Goal: Use online tool/utility: Utilize a website feature to perform a specific function

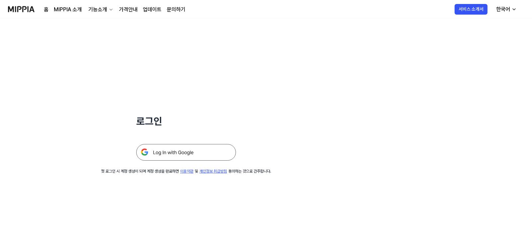
click at [200, 153] on img at bounding box center [186, 152] width 100 height 17
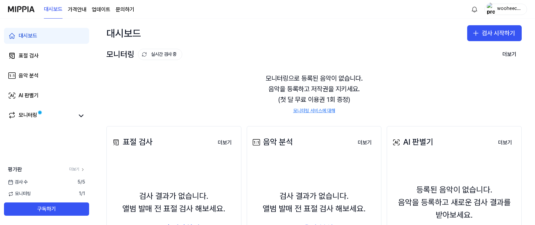
scroll to position [43, 0]
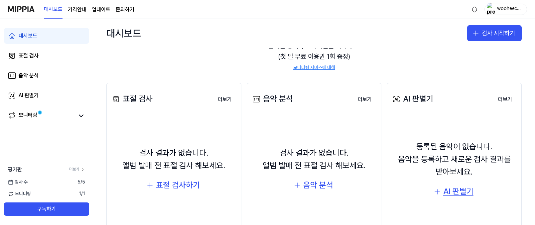
click at [458, 190] on div "AI 판별기" at bounding box center [458, 191] width 30 height 13
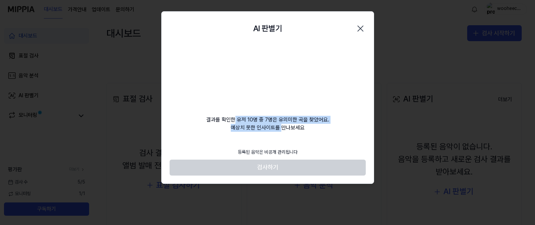
drag, startPoint x: 278, startPoint y: 120, endPoint x: 282, endPoint y: 131, distance: 11.7
click at [282, 131] on div "결과를 확인한 유저 10명 중 7명은 유의미한 곡을 찾았어요. 예상치 못한 인사이트를 만나보세요" at bounding box center [267, 89] width 212 height 86
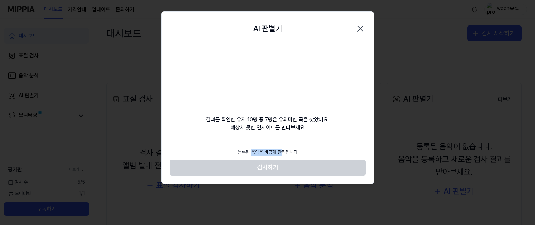
drag, startPoint x: 250, startPoint y: 152, endPoint x: 290, endPoint y: 152, distance: 39.5
click at [290, 152] on div "등록된 음악은 비공개 관리됩니다" at bounding box center [268, 152] width 68 height 15
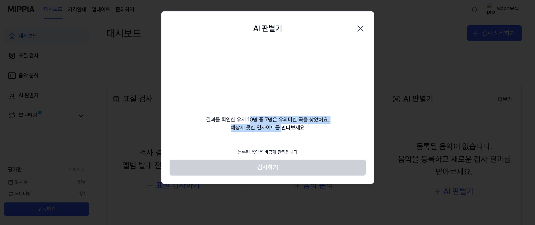
drag, startPoint x: 253, startPoint y: 123, endPoint x: 283, endPoint y: 130, distance: 31.0
click at [283, 130] on div "결과를 확인한 유저 10명 중 7명은 유의미한 곡을 찾았어요. 예상치 못한 인사이트를 만나보세요" at bounding box center [267, 89] width 212 height 86
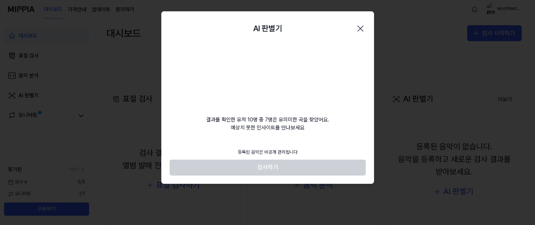
click at [309, 90] on div "결과를 확인한 유저 10명 중 7명은 유의미한 곡을 찾았어요. 예상치 못한 인사이트를 만나보세요" at bounding box center [267, 89] width 212 height 86
click at [278, 90] on video at bounding box center [268, 78] width 64 height 64
click at [330, 125] on div "결과를 확인한 유저 10명 중 7명은 유의미한 곡을 찾았어요. 예상치 못한 인사이트를 만나보세요" at bounding box center [267, 89] width 212 height 86
click at [305, 79] on div "결과를 확인한 유저 10명 중 7명은 유의미한 곡을 찾았어요. 예상치 못한 인사이트를 만나보세요" at bounding box center [267, 89] width 212 height 86
drag, startPoint x: 230, startPoint y: 127, endPoint x: 270, endPoint y: 133, distance: 40.6
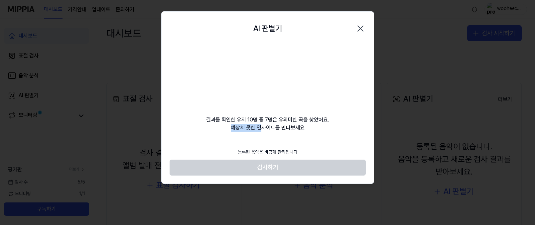
click at [270, 133] on div "AI 판별기 Close 결과를 확인한 유저 10명 중 7명은 유의미한 곡을 찾았어요. 예상치 못한 인사이트를 만나보세요 등록된 음악은 비공개 …" at bounding box center [267, 97] width 213 height 173
drag, startPoint x: 276, startPoint y: 119, endPoint x: 300, endPoint y: 127, distance: 25.1
click at [300, 127] on div "결과를 확인한 유저 10명 중 7명은 유의미한 곡을 찾았어요. 예상치 못한 인사이트를 만나보세요" at bounding box center [267, 89] width 212 height 86
click at [301, 128] on div "결과를 확인한 유저 10명 중 7명은 유의미한 곡을 찾았어요. 예상치 못한 인사이트를 만나보세요" at bounding box center [267, 89] width 212 height 86
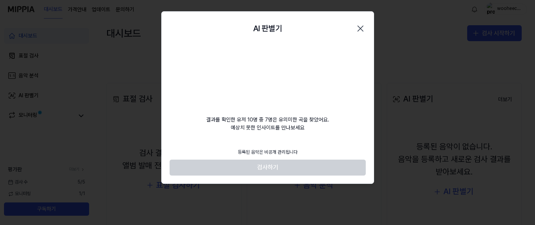
click at [281, 157] on div "등록된 음악은 비공개 관리됩니다" at bounding box center [268, 152] width 68 height 15
click at [279, 153] on div "등록된 음악은 비공개 관리됩니다" at bounding box center [268, 152] width 68 height 15
click at [272, 169] on footer "등록된 음악은 비공개 관리됩니다 검사하기" at bounding box center [267, 160] width 196 height 31
click at [274, 56] on video at bounding box center [268, 78] width 64 height 64
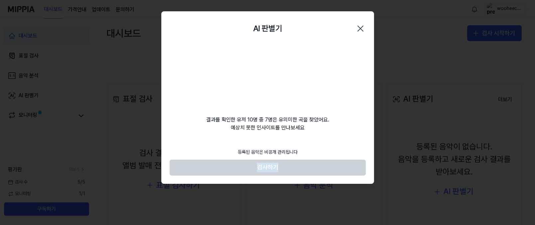
click at [274, 56] on video at bounding box center [268, 78] width 64 height 64
click at [264, 109] on video at bounding box center [268, 78] width 64 height 64
click at [278, 71] on video at bounding box center [268, 78] width 64 height 64
click at [302, 122] on div "결과를 확인한 유저 10명 중 7명은 유의미한 곡을 찾았어요. 예상치 못한 인사이트를 만나보세요" at bounding box center [267, 89] width 212 height 86
click at [278, 137] on div "AI 판별기 Close 결과를 확인한 유저 10명 중 7명은 유의미한 곡을 찾았어요. 예상치 못한 인사이트를 만나보세요 등록된 음악은 비공개 …" at bounding box center [267, 97] width 213 height 173
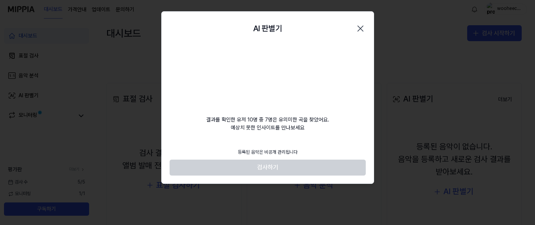
click at [283, 153] on div "등록된 음악은 비공개 관리됩니다" at bounding box center [268, 152] width 68 height 15
click at [273, 151] on div "등록된 음악은 비공개 관리됩니다" at bounding box center [268, 152] width 68 height 15
drag, startPoint x: 267, startPoint y: 152, endPoint x: 294, endPoint y: 153, distance: 26.6
click at [291, 153] on div "등록된 음악은 비공개 관리됩니다" at bounding box center [268, 152] width 68 height 15
click at [294, 153] on div "등록된 음악은 비공개 관리됩니다" at bounding box center [268, 152] width 68 height 15
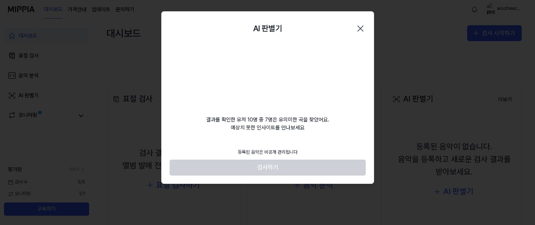
click at [272, 172] on footer "등록된 음악은 비공개 관리됩니다 검사하기" at bounding box center [267, 160] width 196 height 31
click at [279, 121] on div "결과를 확인한 유저 10명 중 7명은 유의미한 곡을 찾았어요. 예상치 못한 인사이트를 만나보세요" at bounding box center [267, 89] width 212 height 86
click at [305, 92] on div "결과를 확인한 유저 10명 중 7명은 유의미한 곡을 찾았어요. 예상치 못한 인사이트를 만나보세요" at bounding box center [267, 89] width 212 height 86
drag, startPoint x: 288, startPoint y: 153, endPoint x: 300, endPoint y: 153, distance: 11.3
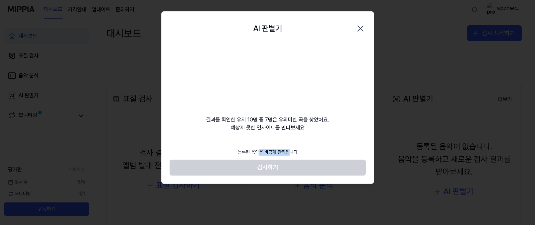
click at [299, 153] on div "등록된 음악은 비공개 관리됩니다" at bounding box center [268, 152] width 68 height 15
click at [300, 153] on div "등록된 음악은 비공개 관리됩니다" at bounding box center [268, 152] width 68 height 15
click at [317, 149] on footer "등록된 음악은 비공개 관리됩니다 검사하기" at bounding box center [267, 160] width 196 height 31
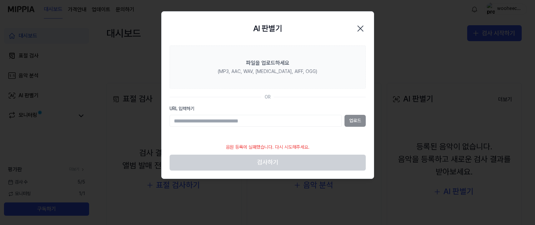
click at [259, 147] on div "음원 등록에 실패했습니다. 다시 시도해주세요." at bounding box center [268, 147] width 92 height 15
drag, startPoint x: 239, startPoint y: 146, endPoint x: 294, endPoint y: 149, distance: 54.9
click at [293, 149] on div "음원 등록에 실패했습니다. 다시 시도해주세요." at bounding box center [268, 147] width 92 height 15
click at [294, 149] on div "음원 등록에 실패했습니다. 다시 시도해주세요." at bounding box center [268, 147] width 92 height 15
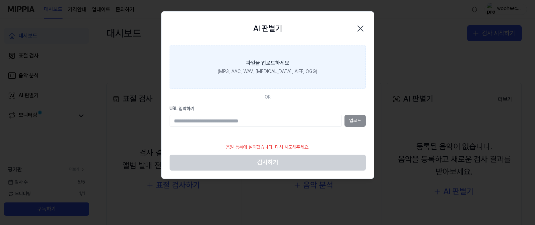
click at [281, 67] on div "파일을 업로드하세요" at bounding box center [267, 63] width 43 height 8
click at [0, 0] on input "파일을 업로드하세요 (MP3, AAC, WAV, [MEDICAL_DATA], AIFF, OGG)" at bounding box center [0, 0] width 0 height 0
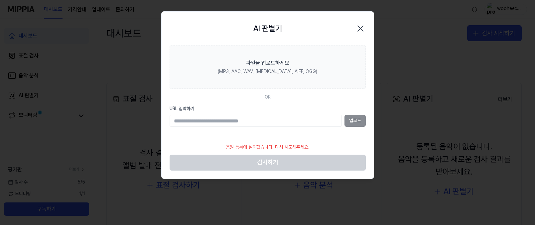
click at [361, 29] on icon "button" at bounding box center [359, 28] width 5 height 5
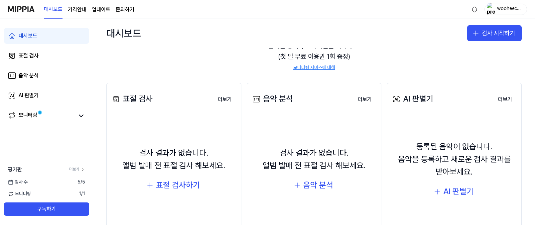
scroll to position [0, 0]
